Goal: Task Accomplishment & Management: Complete application form

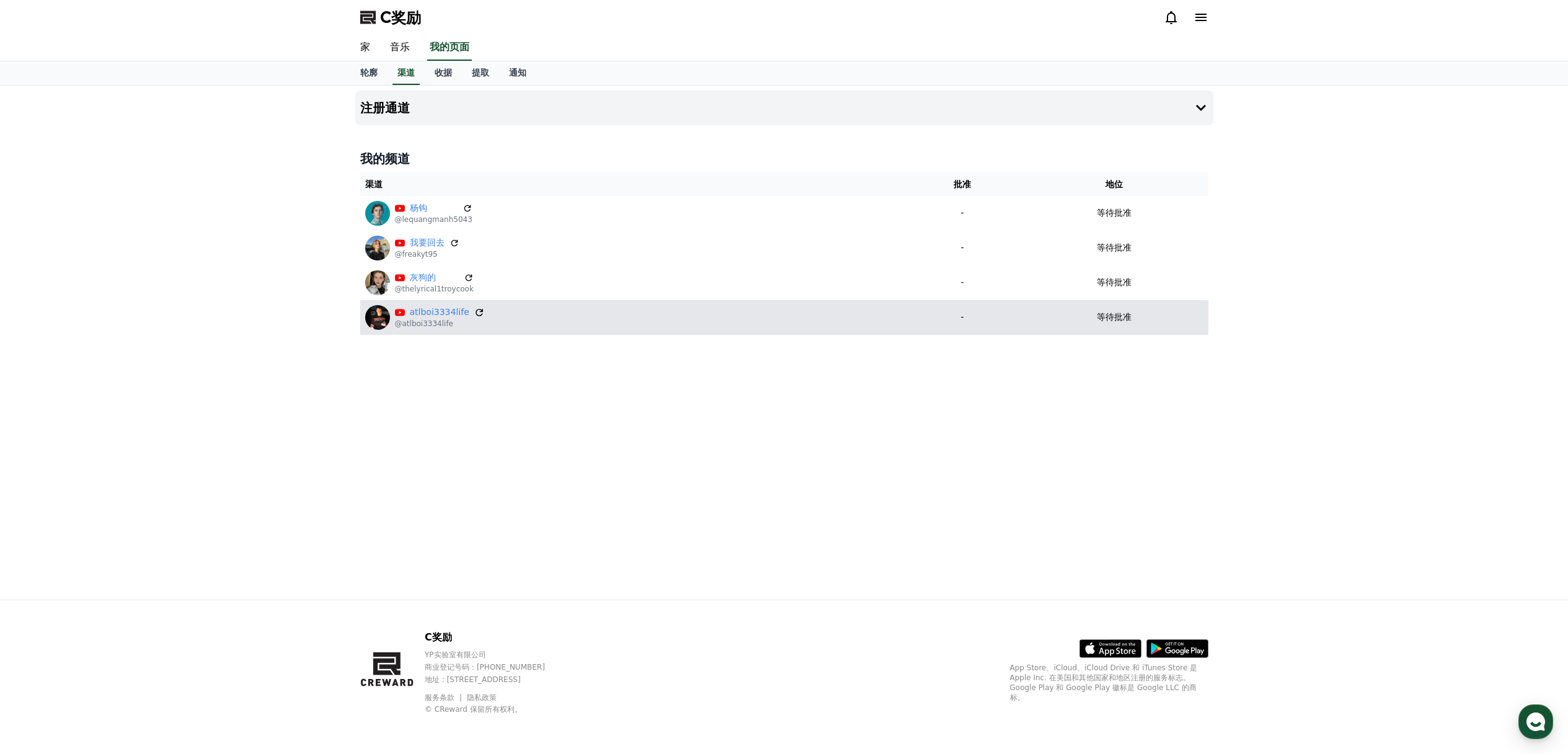
click at [479, 312] on icon at bounding box center [479, 312] width 11 height 11
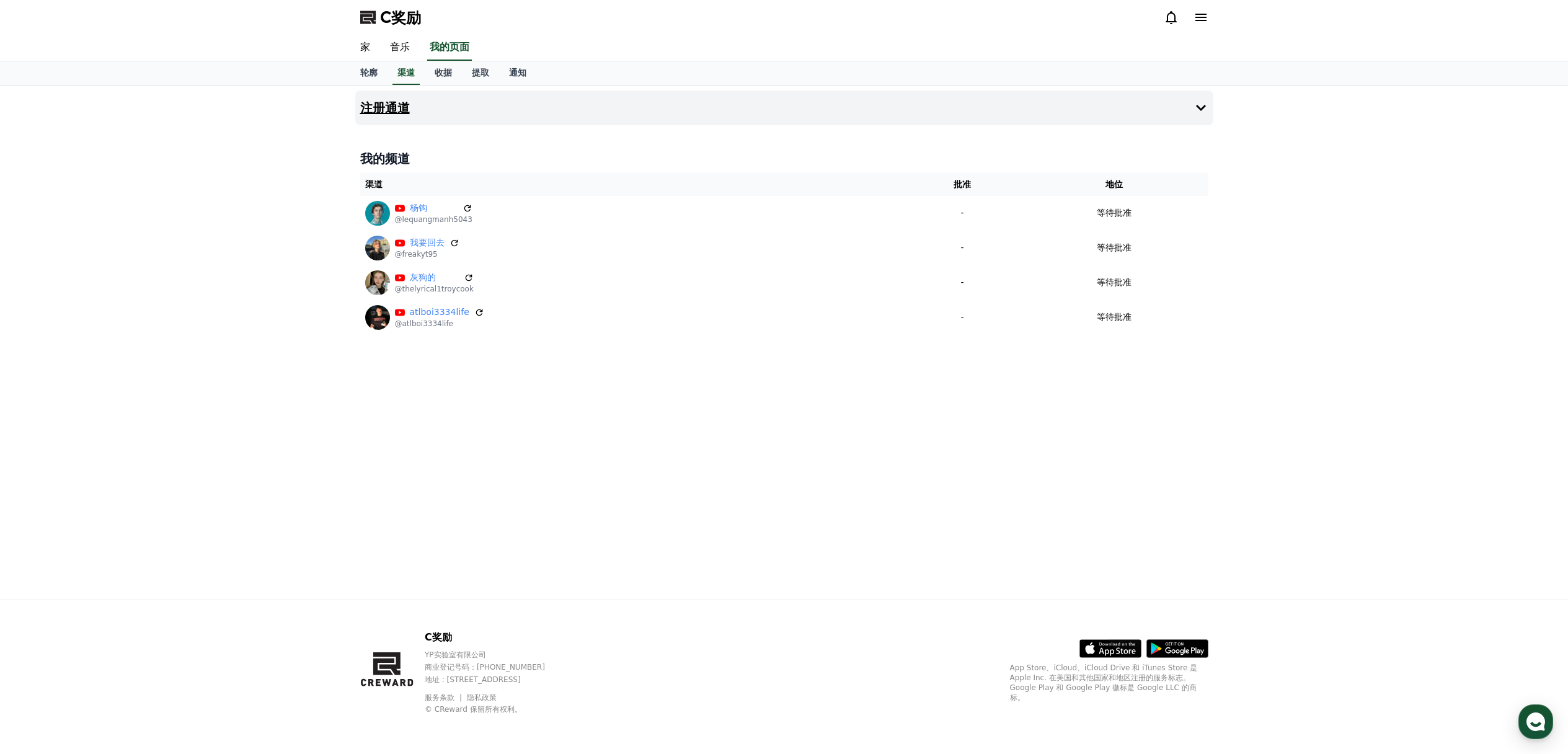
click at [410, 121] on button "注册通道" at bounding box center [785, 108] width 858 height 34
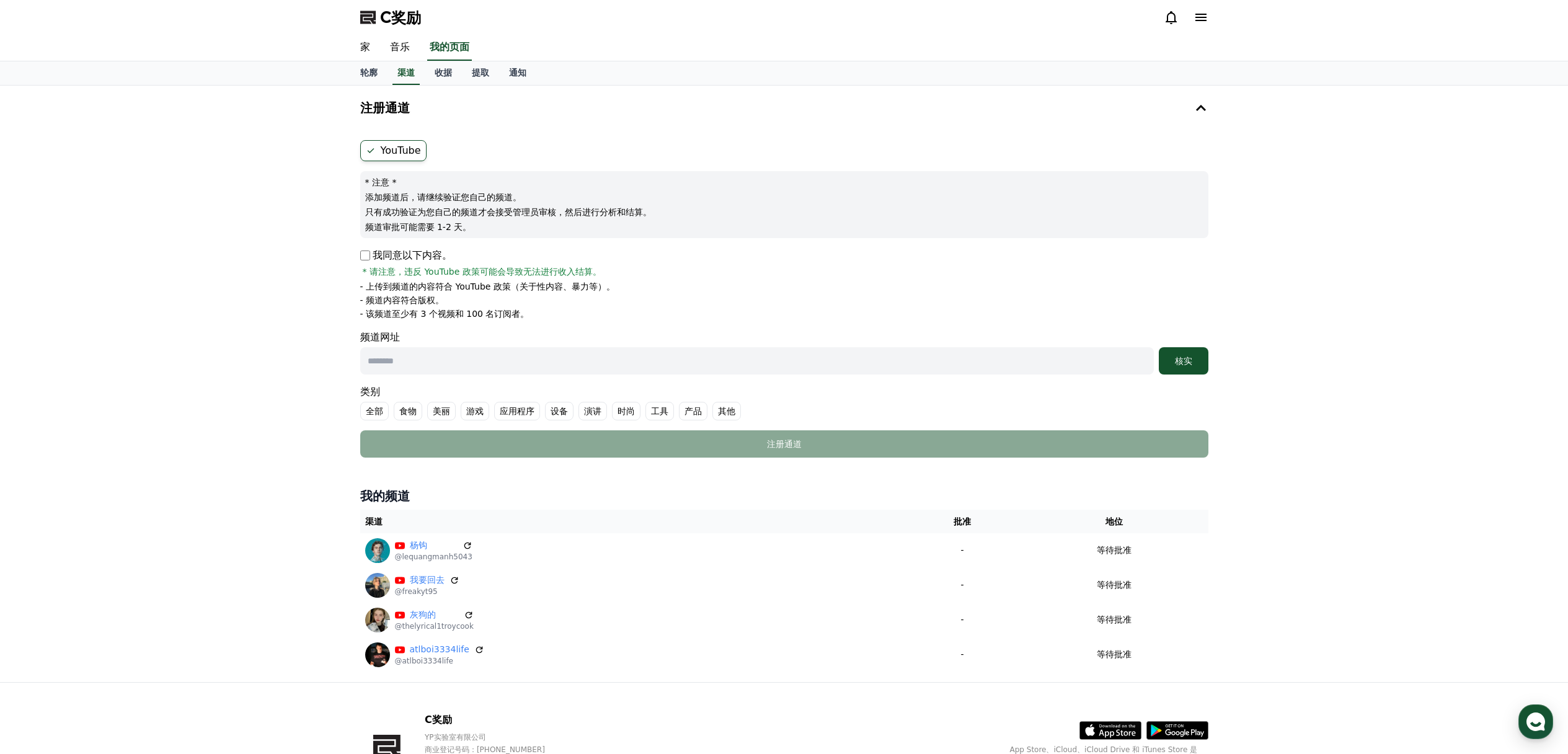
click at [663, 368] on input "text" at bounding box center [757, 361] width 794 height 27
paste input "**********"
type input "**********"
click at [1172, 363] on div "核实" at bounding box center [1184, 361] width 40 height 12
click at [1190, 356] on font "核实" at bounding box center [1183, 361] width 17 height 10
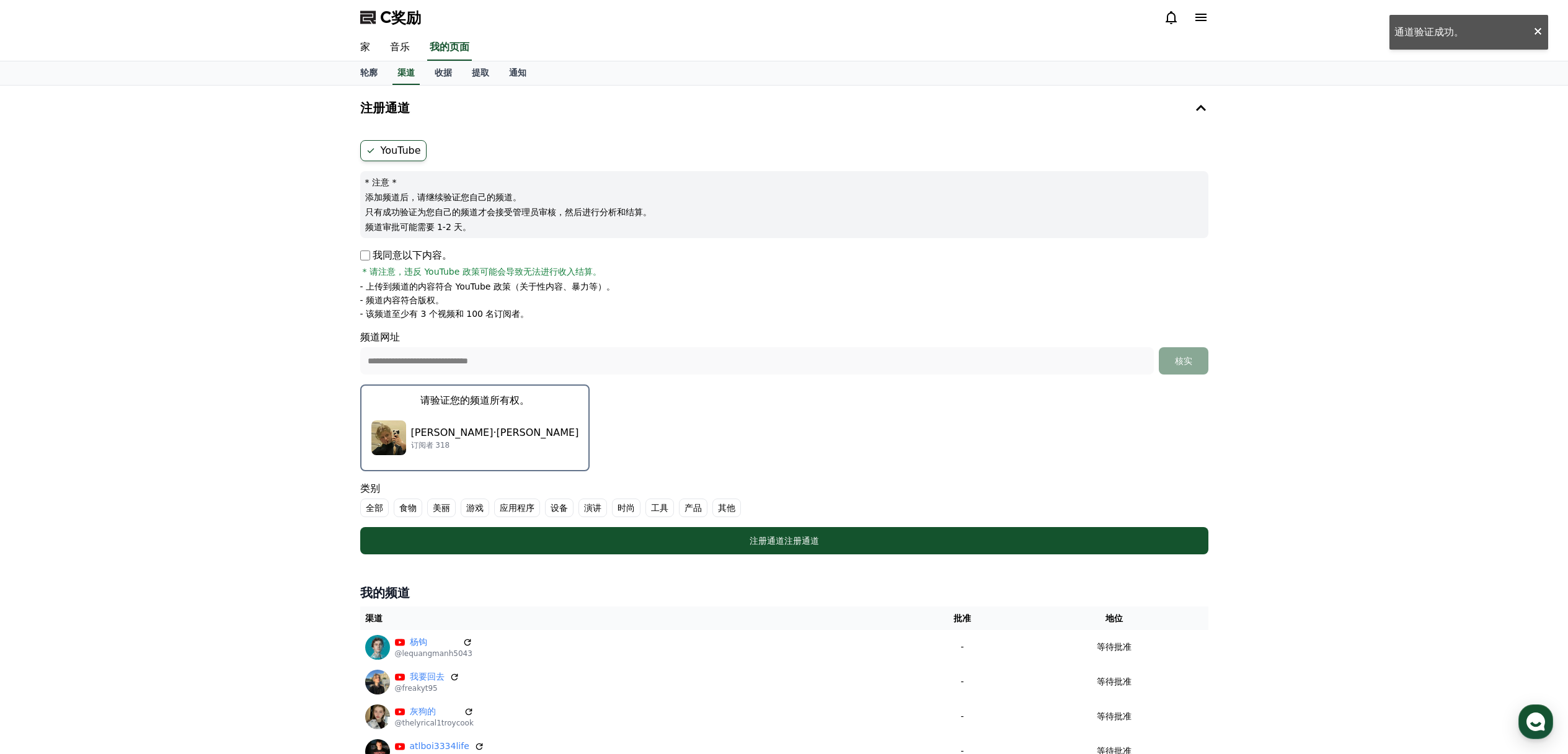
click at [732, 505] on font "其他" at bounding box center [726, 508] width 17 height 10
click at [449, 410] on button "请验证您的频道所有权。 布莱克·赫尔 订阅者 318" at bounding box center [475, 428] width 230 height 87
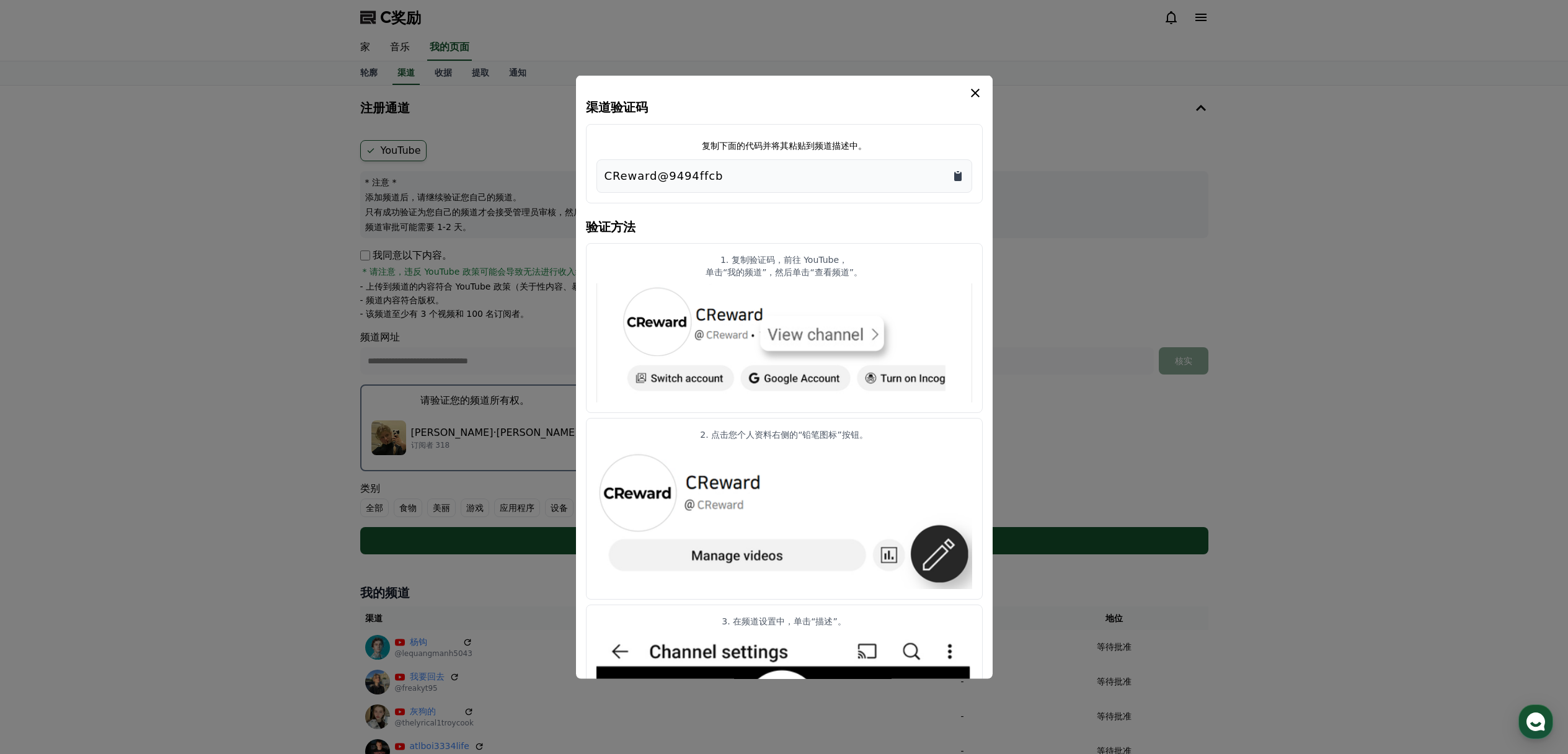
click at [956, 175] on icon "复制到剪贴板" at bounding box center [957, 176] width 7 height 9
click at [977, 89] on icon "情态动词" at bounding box center [975, 93] width 15 height 15
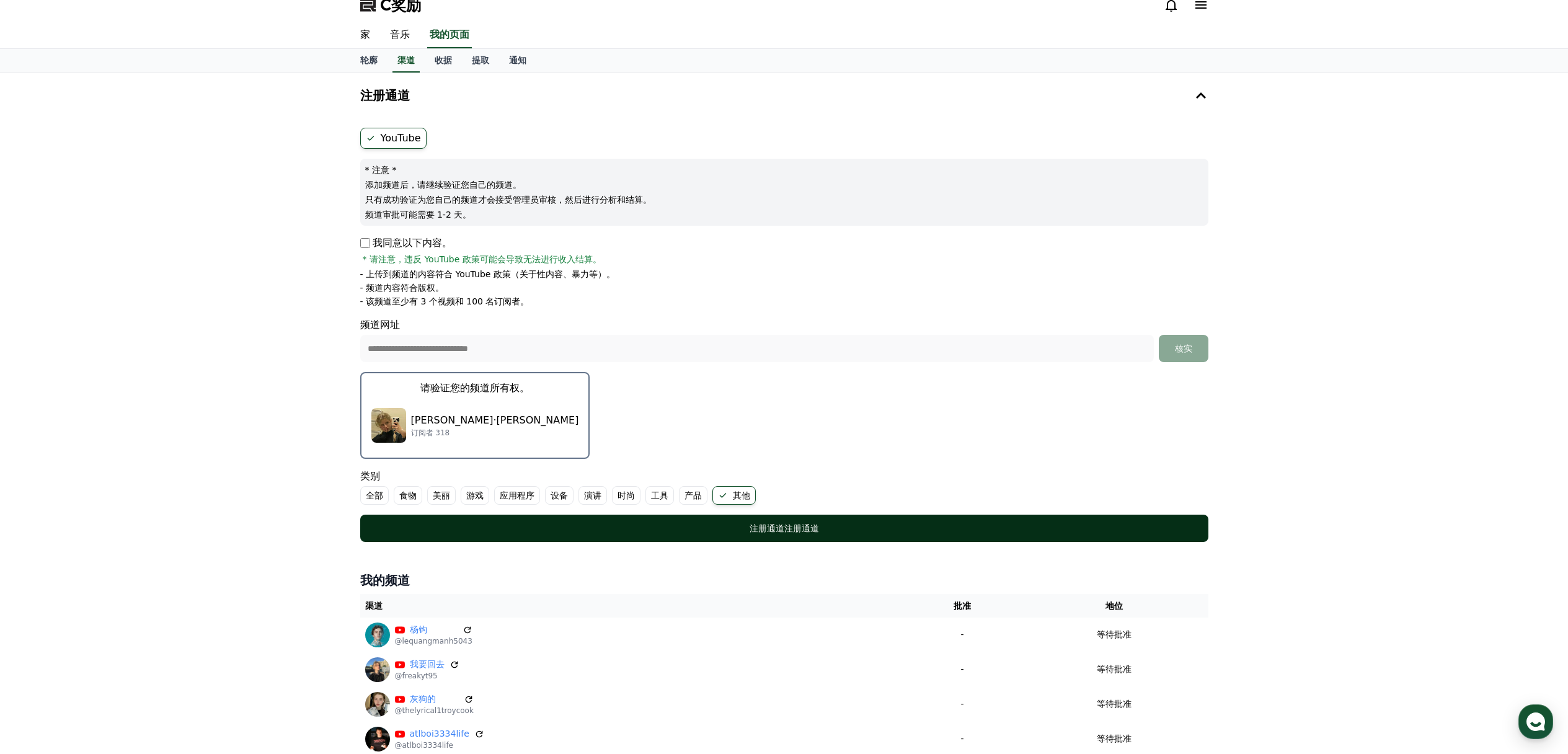
scroll to position [16, 0]
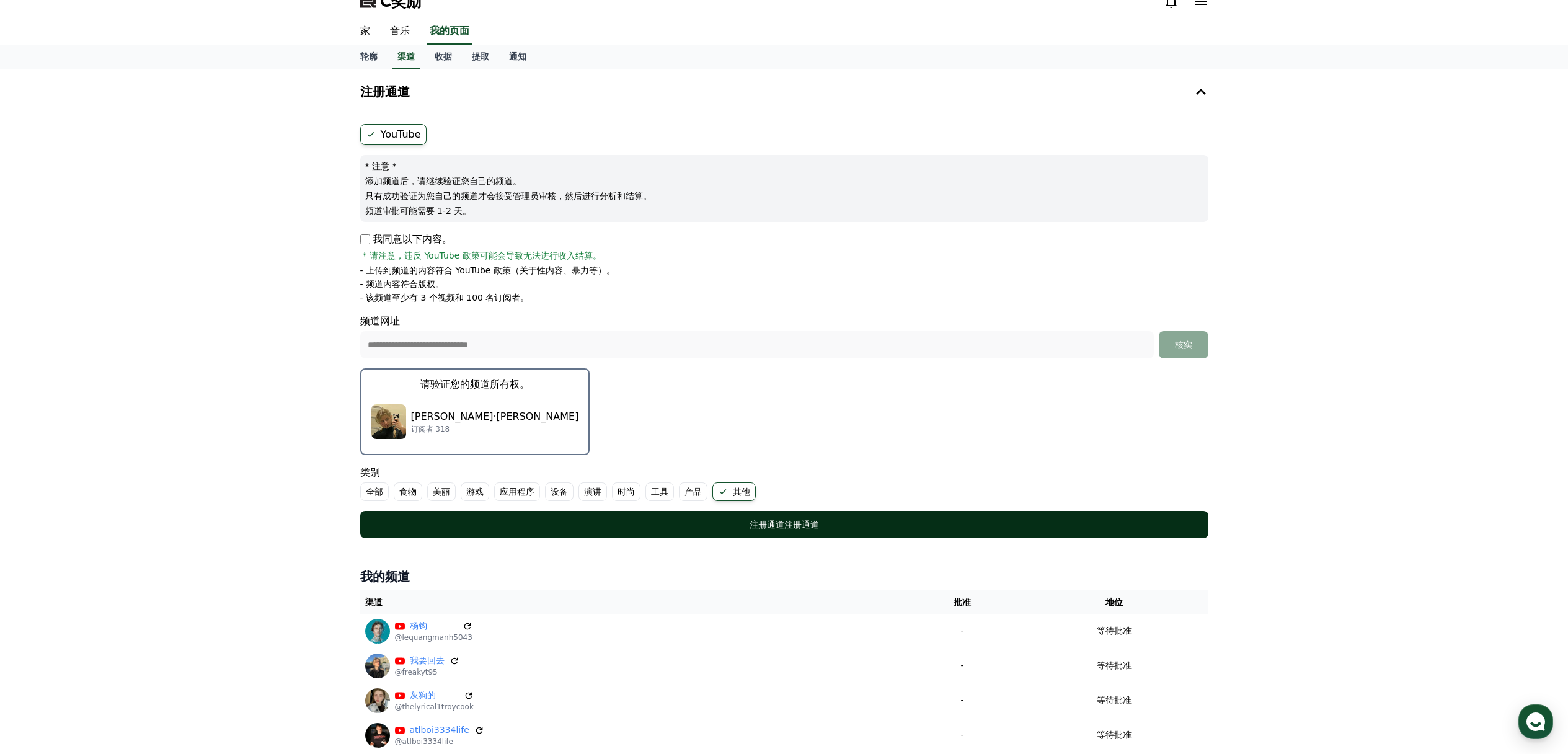
click at [795, 525] on font "注册通道" at bounding box center [801, 525] width 34 height 10
